Goal: Find specific page/section: Find specific page/section

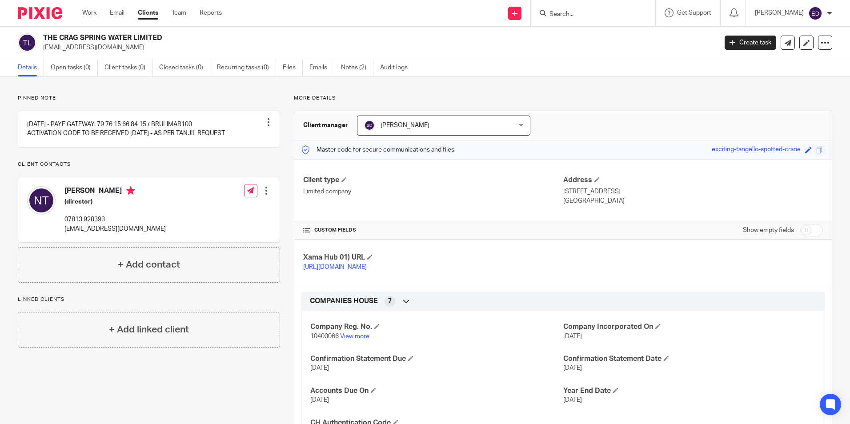
click at [613, 15] on input "Search" at bounding box center [589, 15] width 80 height 8
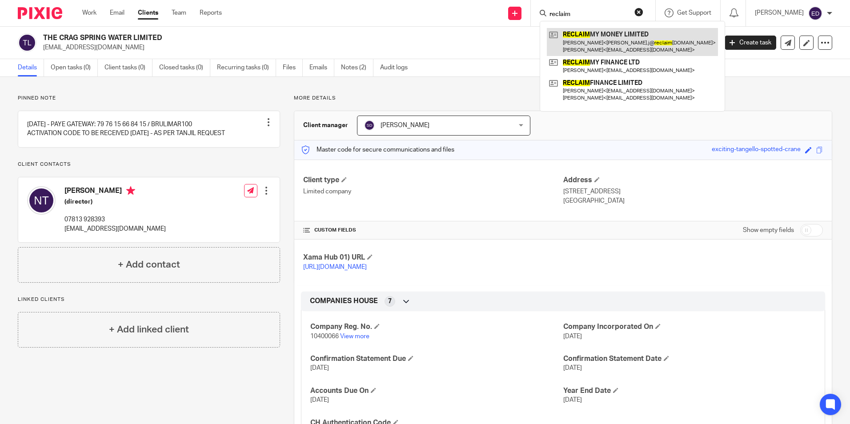
type input "reclaim"
click at [625, 45] on link at bounding box center [632, 42] width 171 height 28
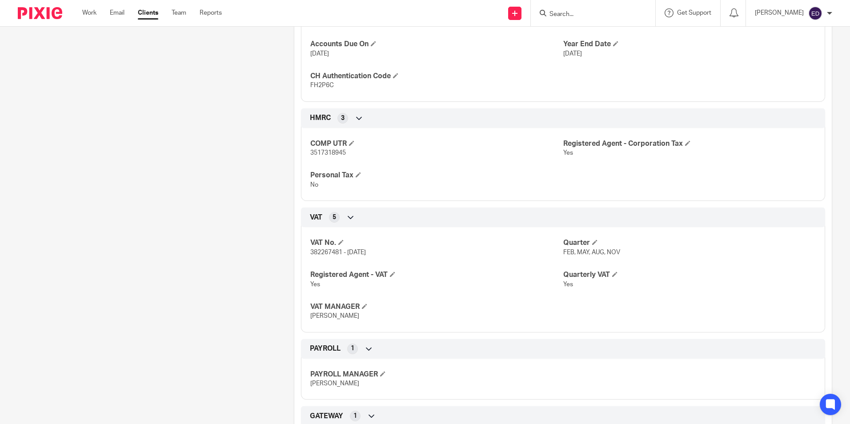
scroll to position [433, 0]
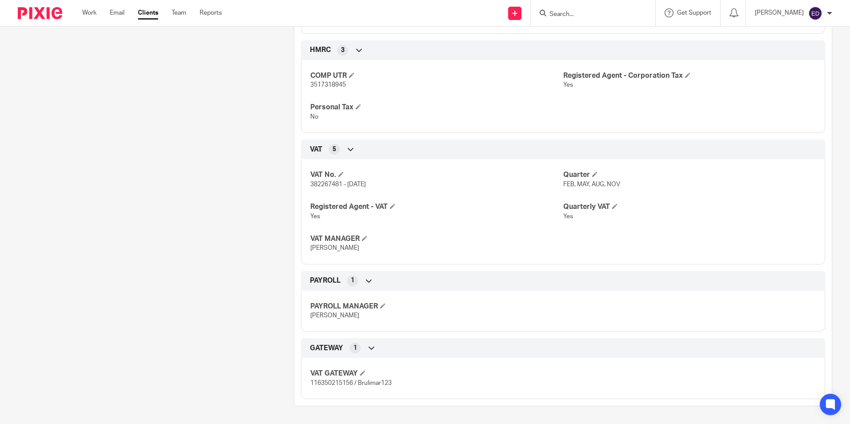
click at [331, 381] on span "116350215156 / Brulimar123" at bounding box center [350, 383] width 81 height 6
copy span "116350215156"
click at [366, 384] on span "116350215156 / Brulimar123" at bounding box center [350, 383] width 81 height 6
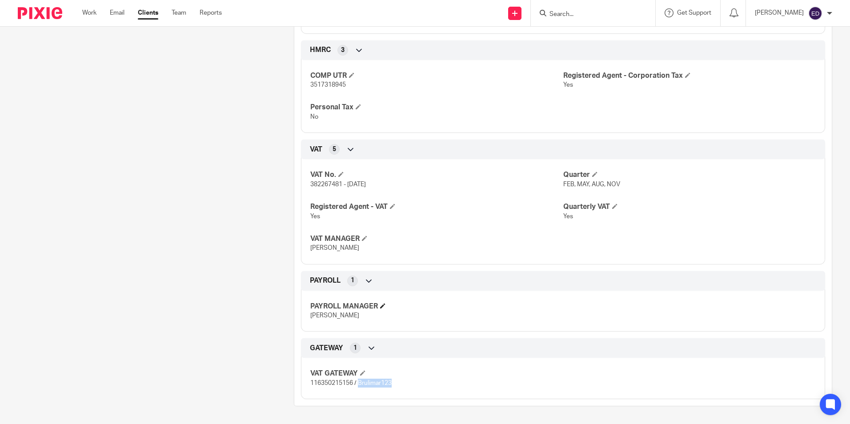
copy span "Brulimar123"
click at [321, 383] on span "116350215156 / Brulimar123" at bounding box center [350, 383] width 81 height 6
copy span "116350215156"
click at [596, 15] on input "Search" at bounding box center [589, 15] width 80 height 8
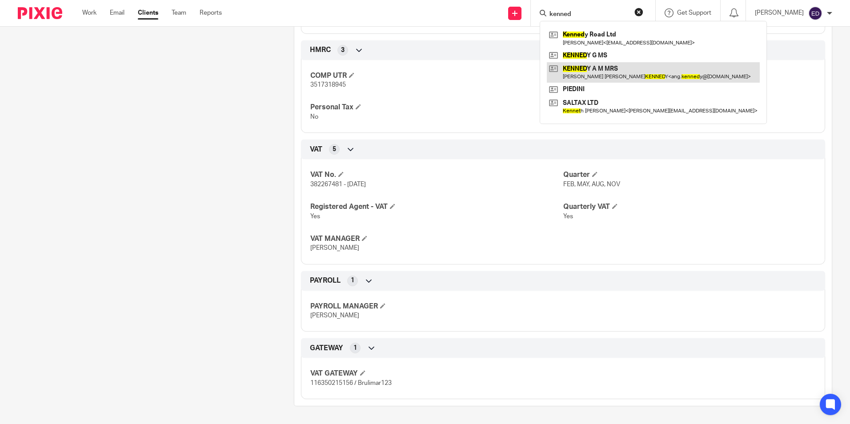
type input "kenned"
click at [650, 66] on link at bounding box center [653, 72] width 213 height 20
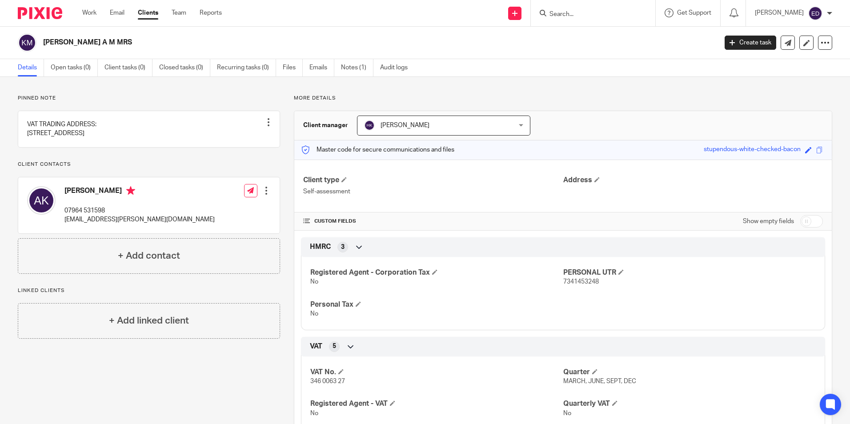
click at [590, 16] on input "Search" at bounding box center [589, 15] width 80 height 8
type input "PIEDINI"
click at [593, 35] on link at bounding box center [602, 34] width 110 height 13
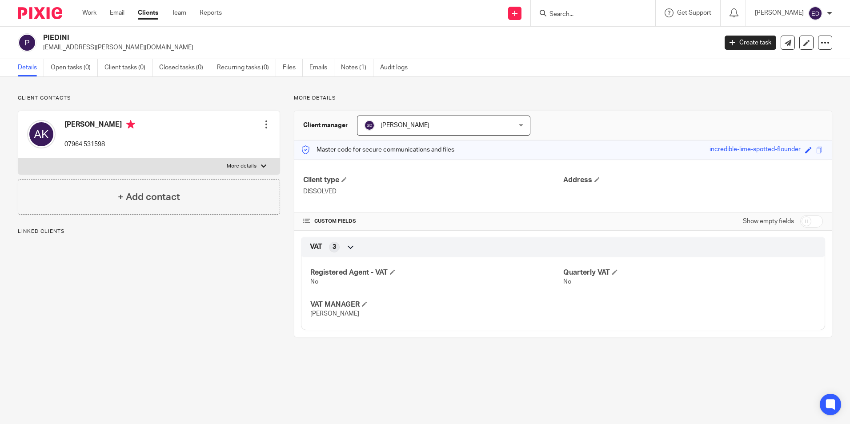
click at [249, 167] on p "More details" at bounding box center [242, 166] width 30 height 7
click at [18, 158] on input "More details" at bounding box center [18, 158] width 0 height 0
checkbox input "true"
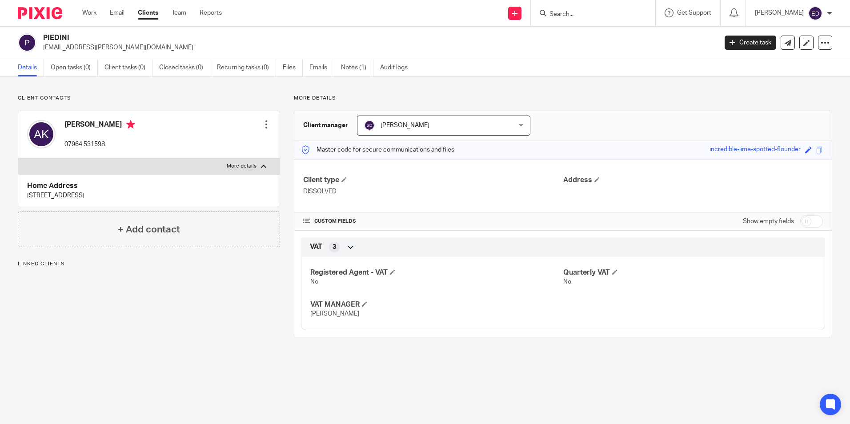
click at [587, 15] on input "Search" at bounding box center [589, 15] width 80 height 8
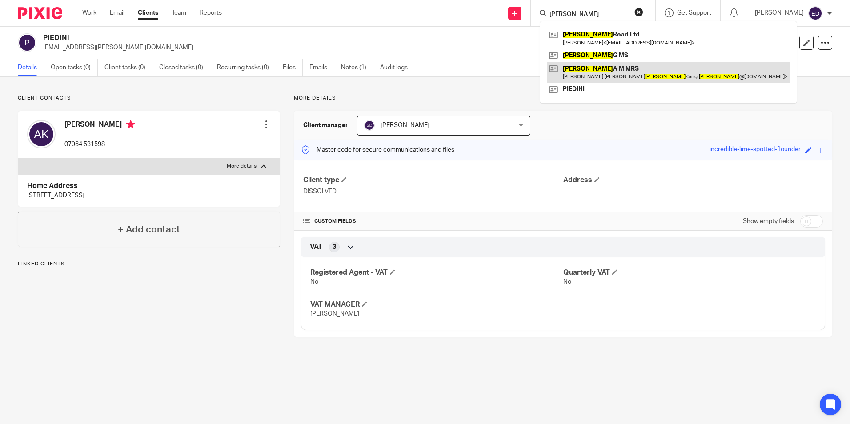
type input "KENNEDY"
click at [641, 76] on link at bounding box center [668, 72] width 243 height 20
